Goal: Information Seeking & Learning: Learn about a topic

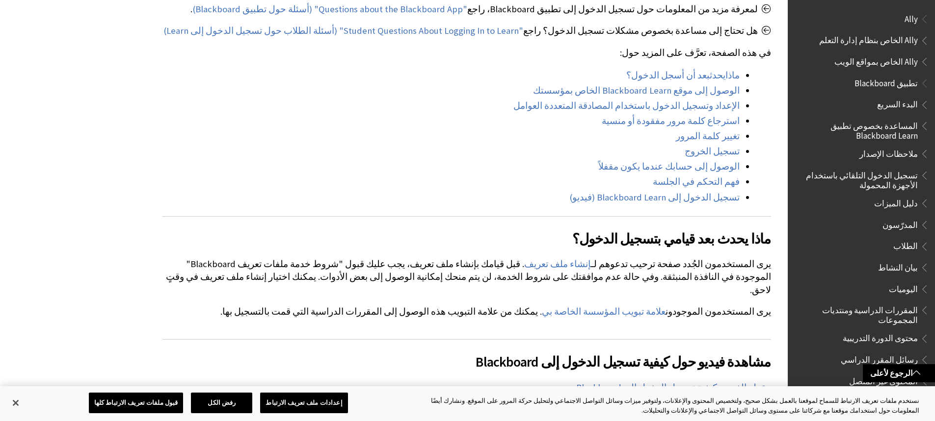
scroll to position [697, 0]
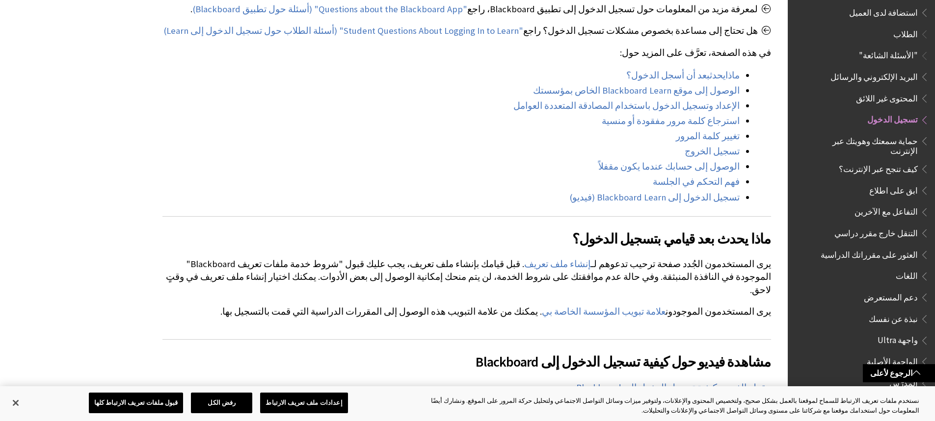
click at [883, 116] on span "تسجيل الدخول" at bounding box center [892, 118] width 51 height 13
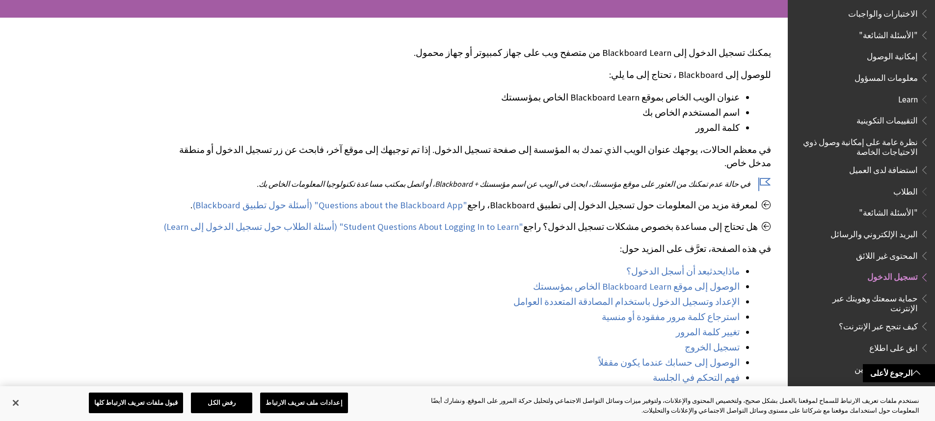
scroll to position [540, 0]
click at [904, 269] on span "تسجيل الدخول" at bounding box center [892, 275] width 51 height 13
click at [902, 269] on span "تسجيل الدخول" at bounding box center [892, 275] width 51 height 13
click at [901, 269] on span "تسجيل الدخول" at bounding box center [892, 275] width 51 height 13
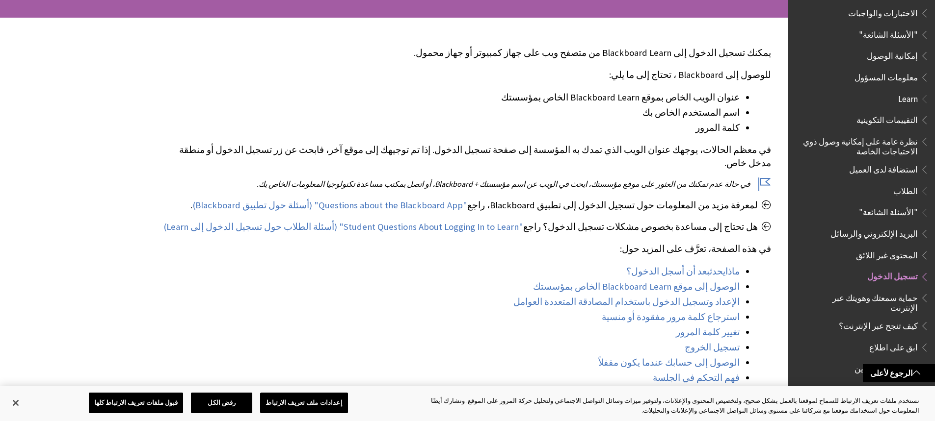
click at [901, 269] on span "تسجيل الدخول" at bounding box center [892, 275] width 51 height 13
click at [900, 269] on span "تسجيل الدخول" at bounding box center [892, 275] width 51 height 13
click at [899, 269] on span "تسجيل الدخول" at bounding box center [892, 275] width 51 height 13
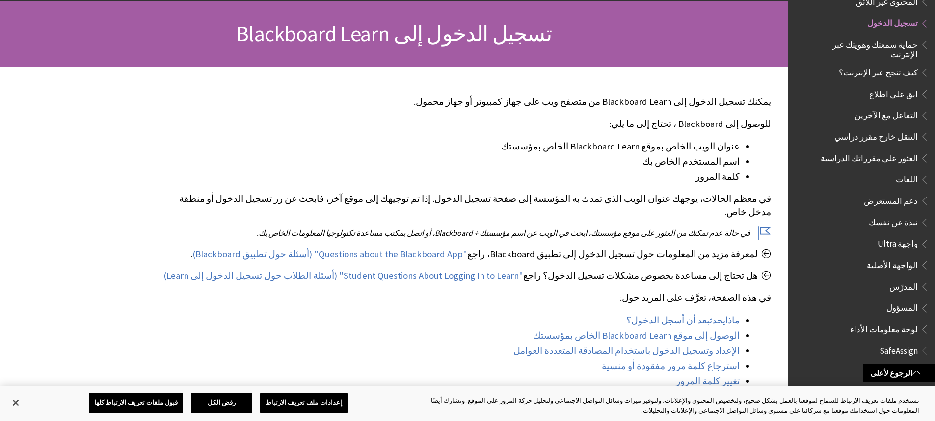
scroll to position [0, 0]
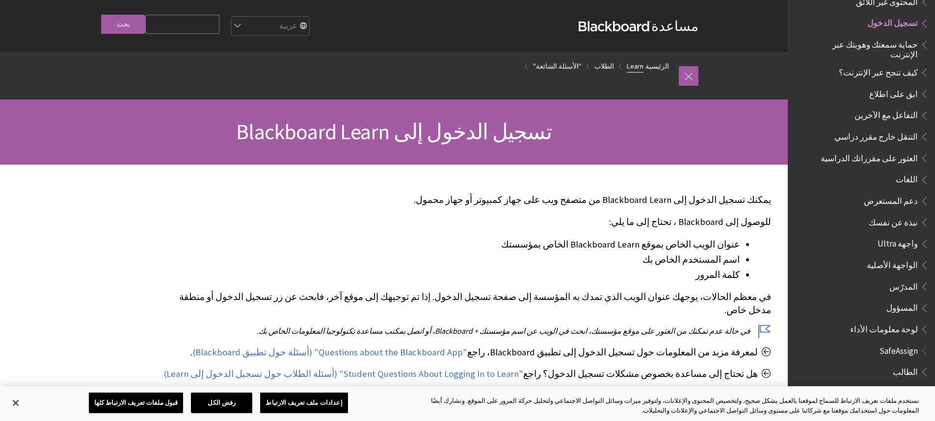
click at [643, 66] on link "Learn" at bounding box center [635, 66] width 17 height 12
click at [909, 17] on span "تسجيل الدخول" at bounding box center [892, 21] width 51 height 13
click at [908, 17] on span "تسجيل الدخول" at bounding box center [892, 21] width 51 height 13
click at [684, 75] on link at bounding box center [689, 76] width 20 height 20
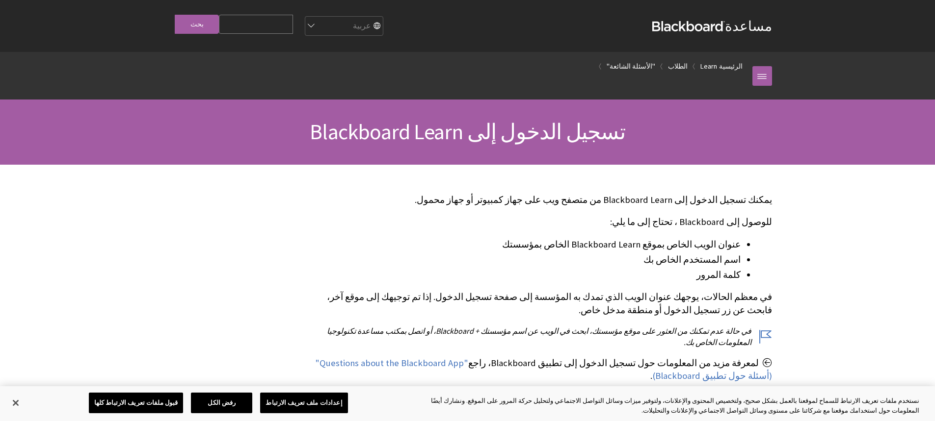
click at [281, 24] on input "Search Query" at bounding box center [256, 24] width 74 height 19
type input "اختبار"
click at [190, 29] on input "بحث" at bounding box center [197, 24] width 44 height 19
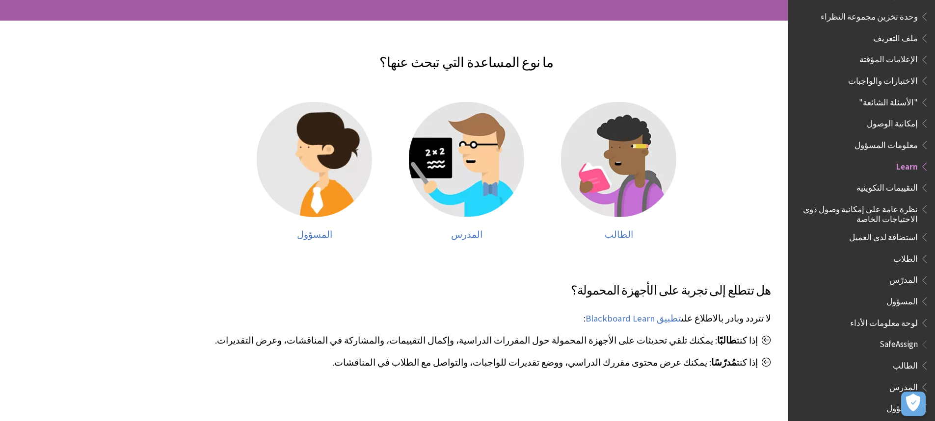
scroll to position [147, 0]
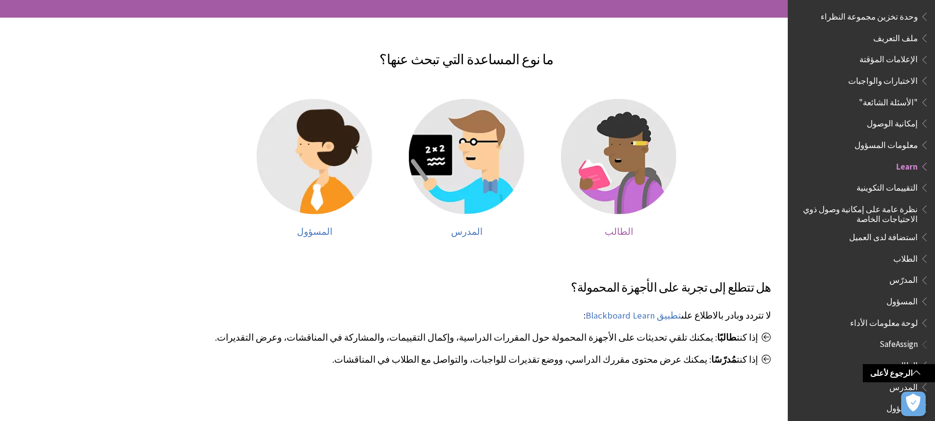
click at [657, 148] on img at bounding box center [618, 156] width 115 height 115
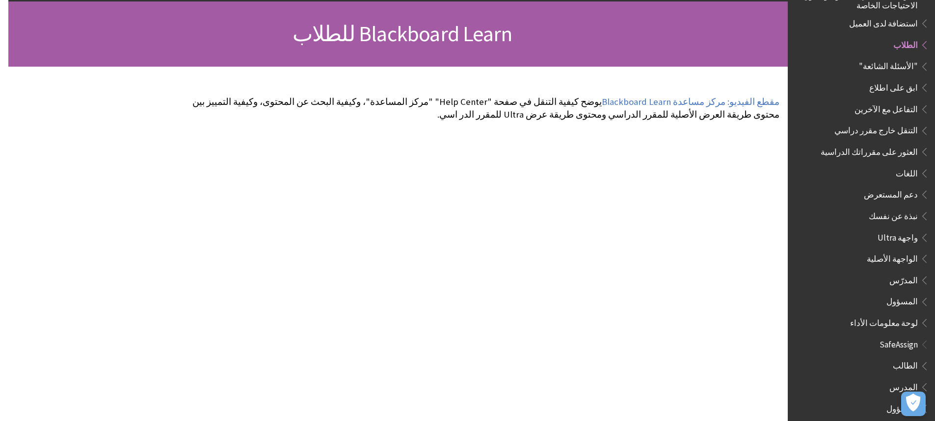
scroll to position [0, -8]
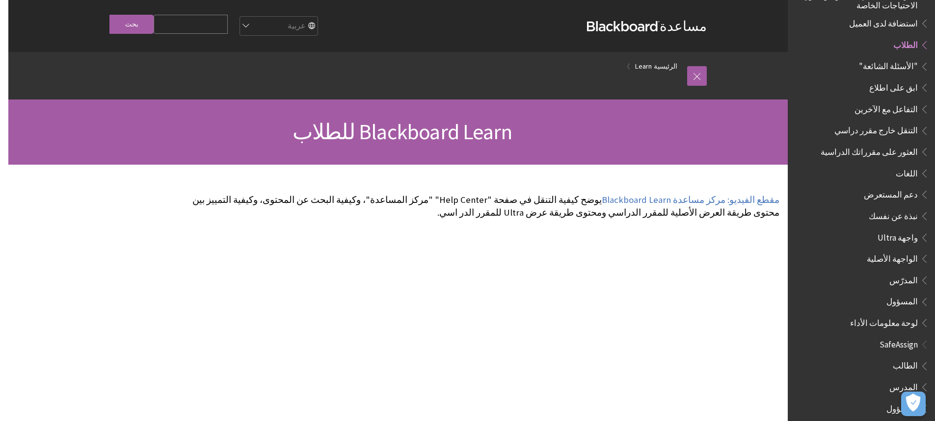
click at [224, 23] on input "Search Query" at bounding box center [191, 24] width 74 height 19
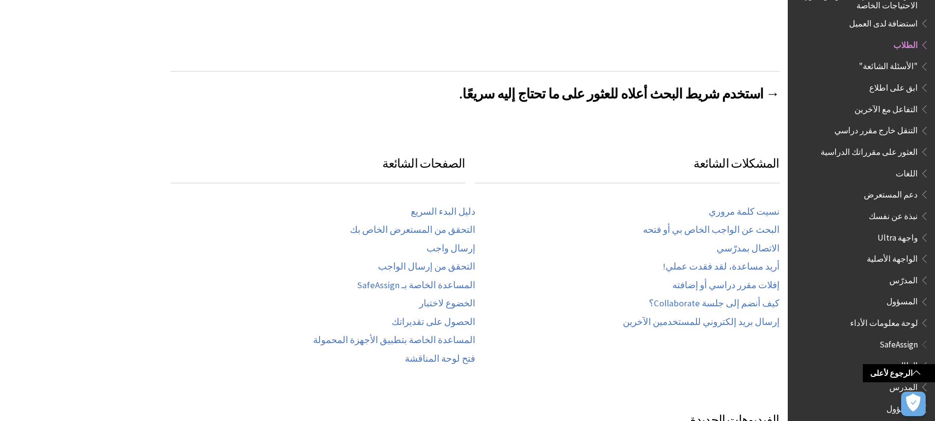
scroll to position [540, -8]
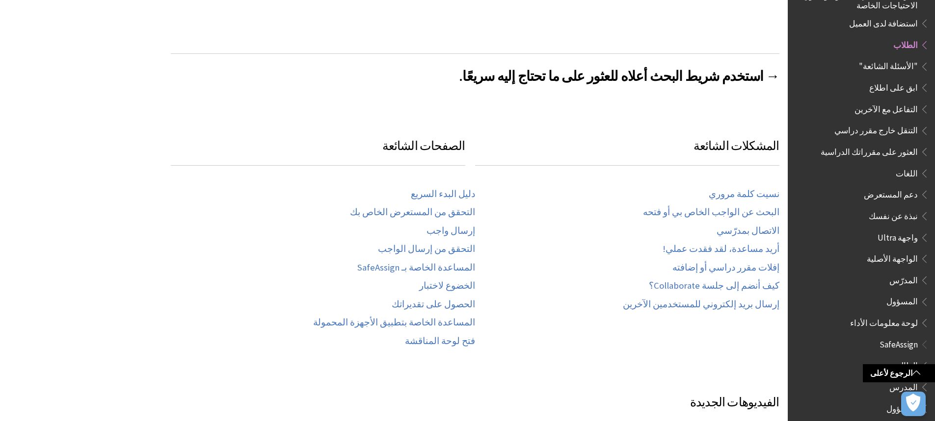
click at [886, 358] on span "الطالب" at bounding box center [863, 366] width 131 height 17
click at [860, 358] on span "الطالب" at bounding box center [863, 366] width 131 height 17
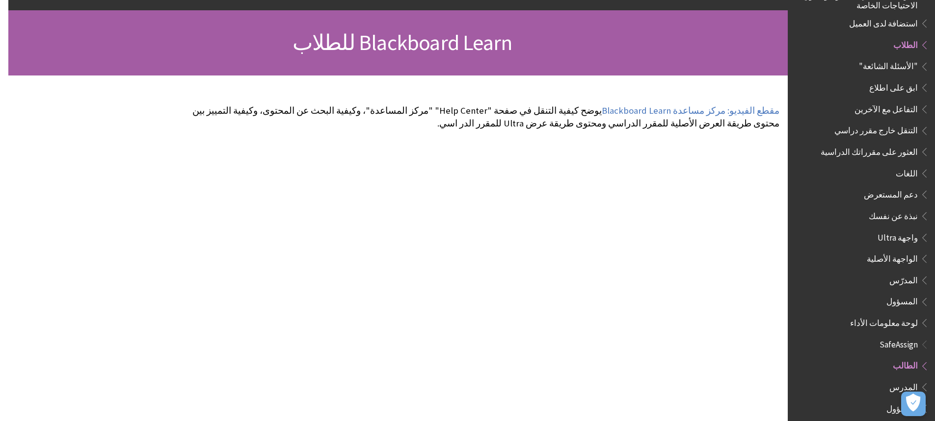
scroll to position [98, -8]
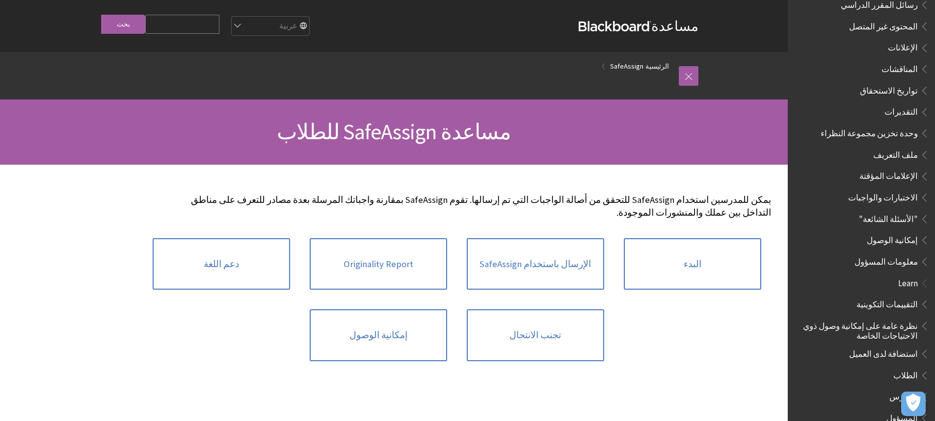
scroll to position [306, 0]
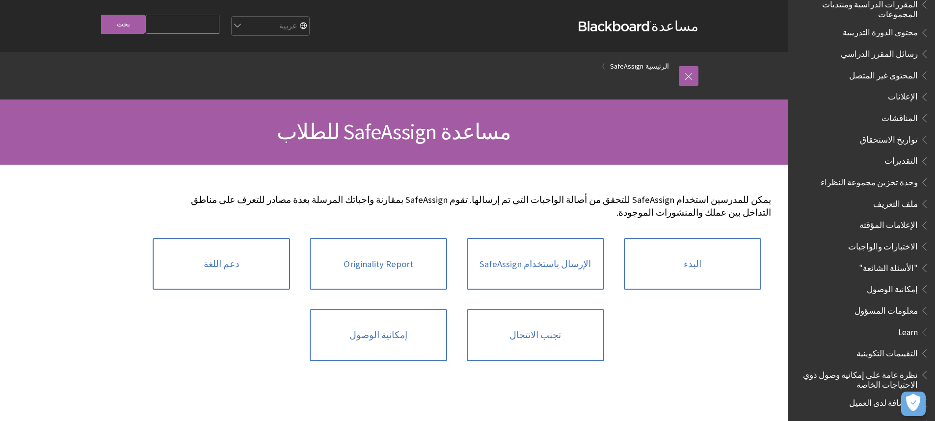
click at [897, 286] on span "إمكانية الوصول" at bounding box center [892, 287] width 51 height 13
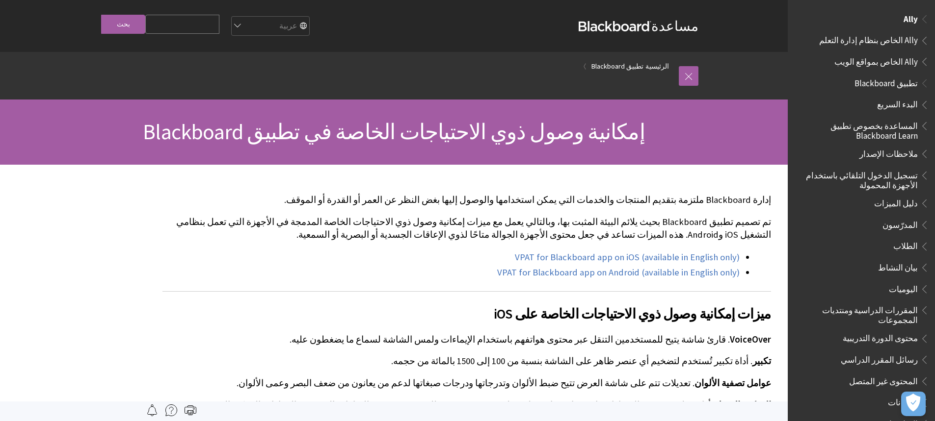
click at [895, 25] on span "Ally" at bounding box center [860, 19] width 135 height 17
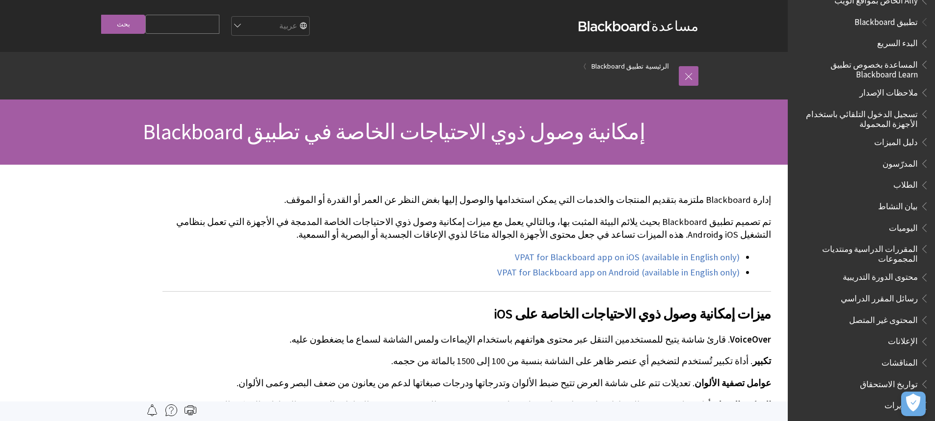
scroll to position [98, 0]
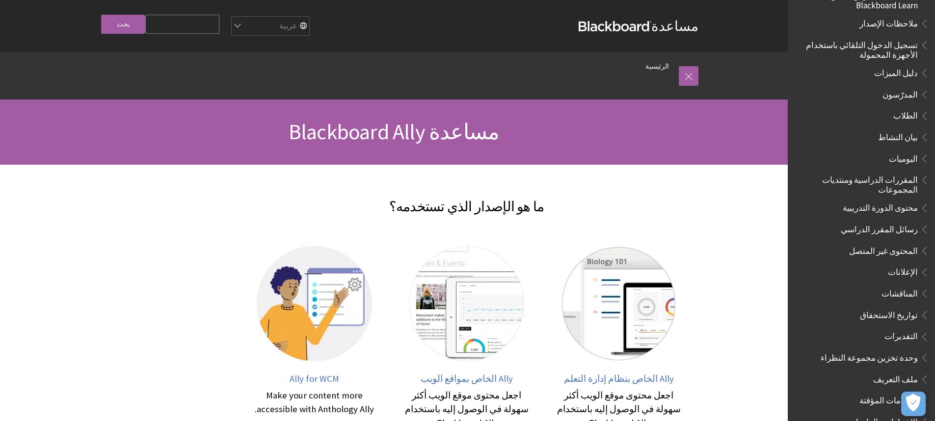
scroll to position [147, 0]
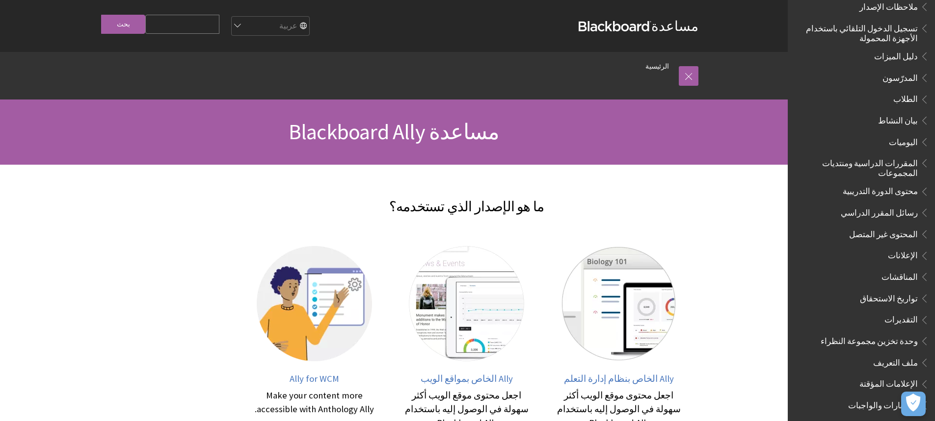
click at [897, 104] on span "الطلاب" at bounding box center [863, 99] width 131 height 17
